Goal: Task Accomplishment & Management: Manage account settings

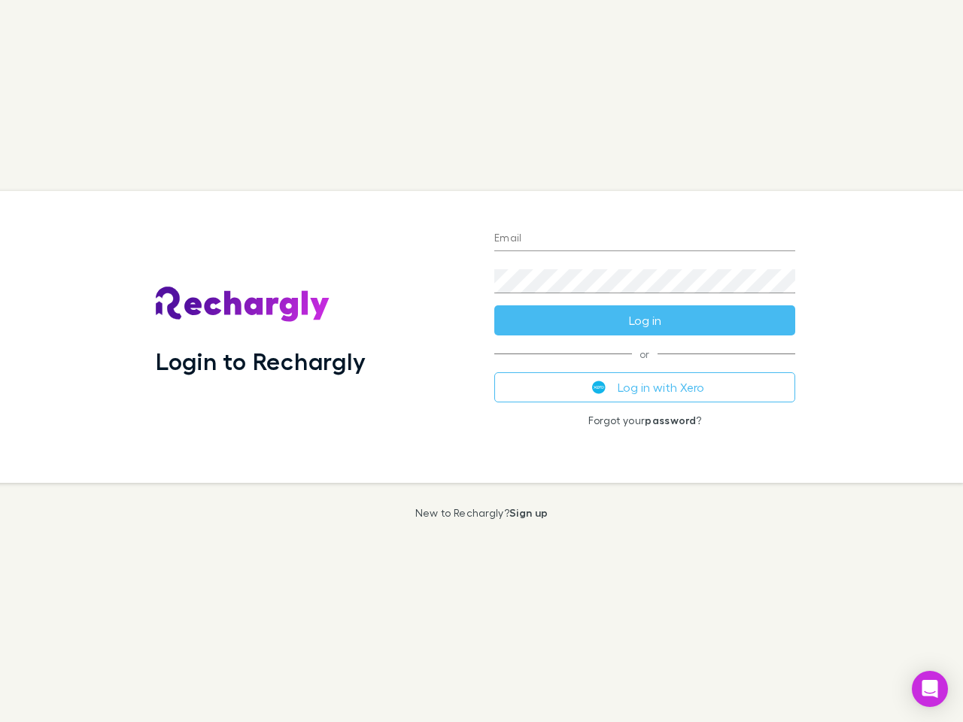
click at [481, 361] on div "Login to Rechargly" at bounding box center [313, 337] width 338 height 292
click at [645, 239] on input "Email" at bounding box center [644, 239] width 301 height 24
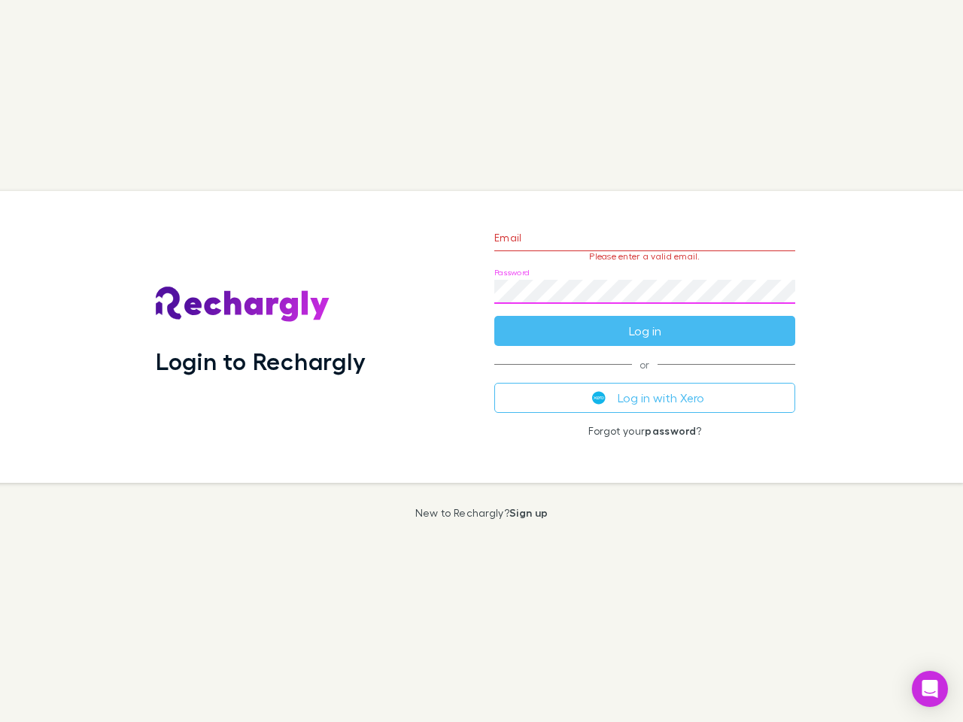
click at [645, 320] on form "Email Please enter a valid email. Password Log in" at bounding box center [644, 280] width 301 height 131
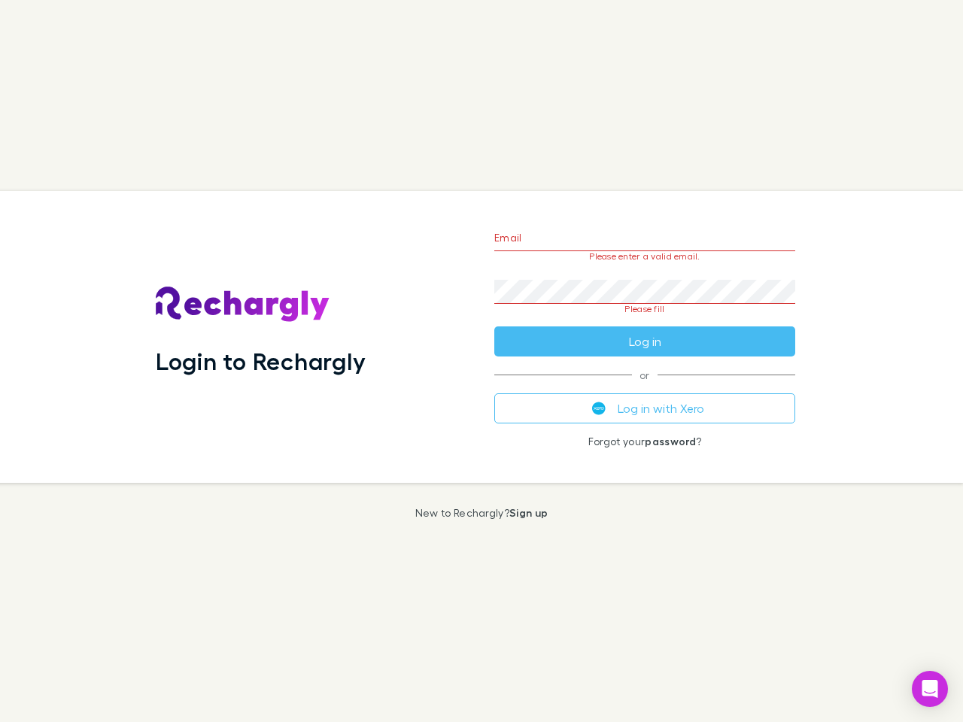
click at [645, 387] on div "Email Please enter a valid email. Password Please fill Log in or Log in with Xe…" at bounding box center [644, 337] width 325 height 292
click at [930, 689] on icon "Open Intercom Messenger" at bounding box center [930, 689] width 16 height 18
